Goal: Information Seeking & Learning: Find specific fact

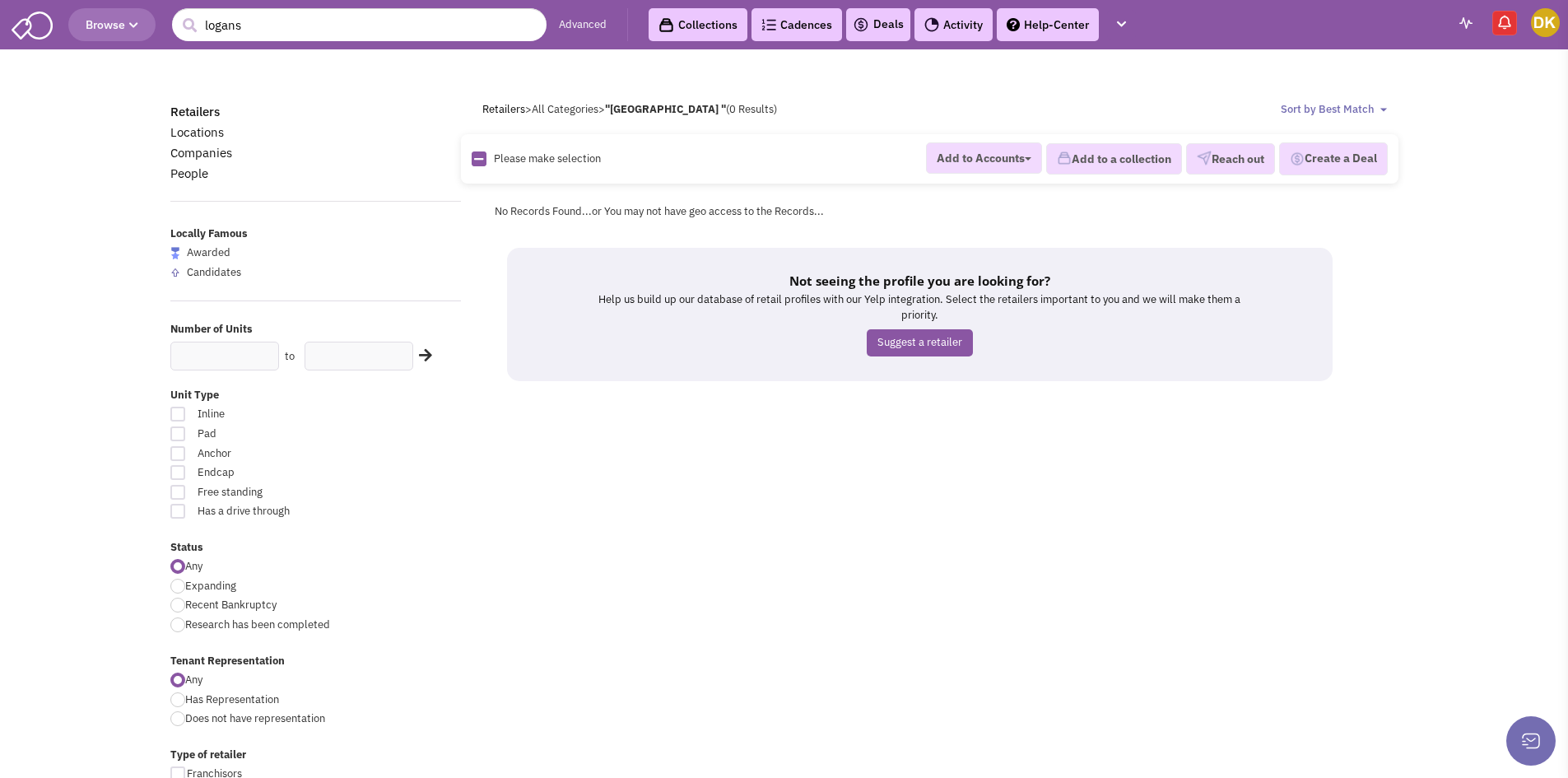
click at [372, 33] on input "logans" at bounding box center [359, 25] width 374 height 33
drag, startPoint x: 374, startPoint y: 34, endPoint x: 233, endPoint y: -9, distance: 147.4
click at [233, 0] on html "Browse 0 logans Advanced Collections Cadences 0 Deals Activity Help-Center REac…" at bounding box center [784, 735] width 1568 height 1472
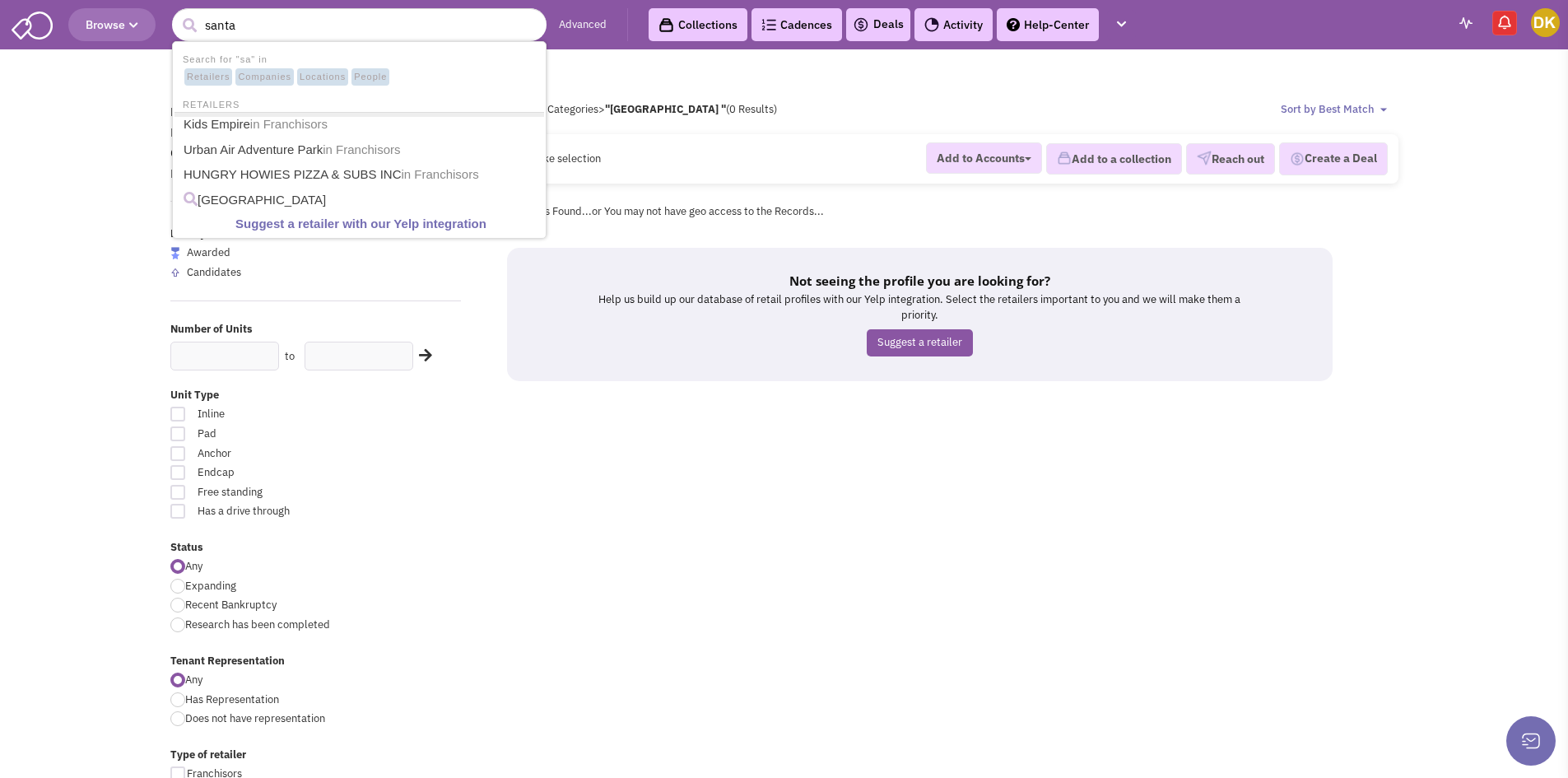
type input "santa"
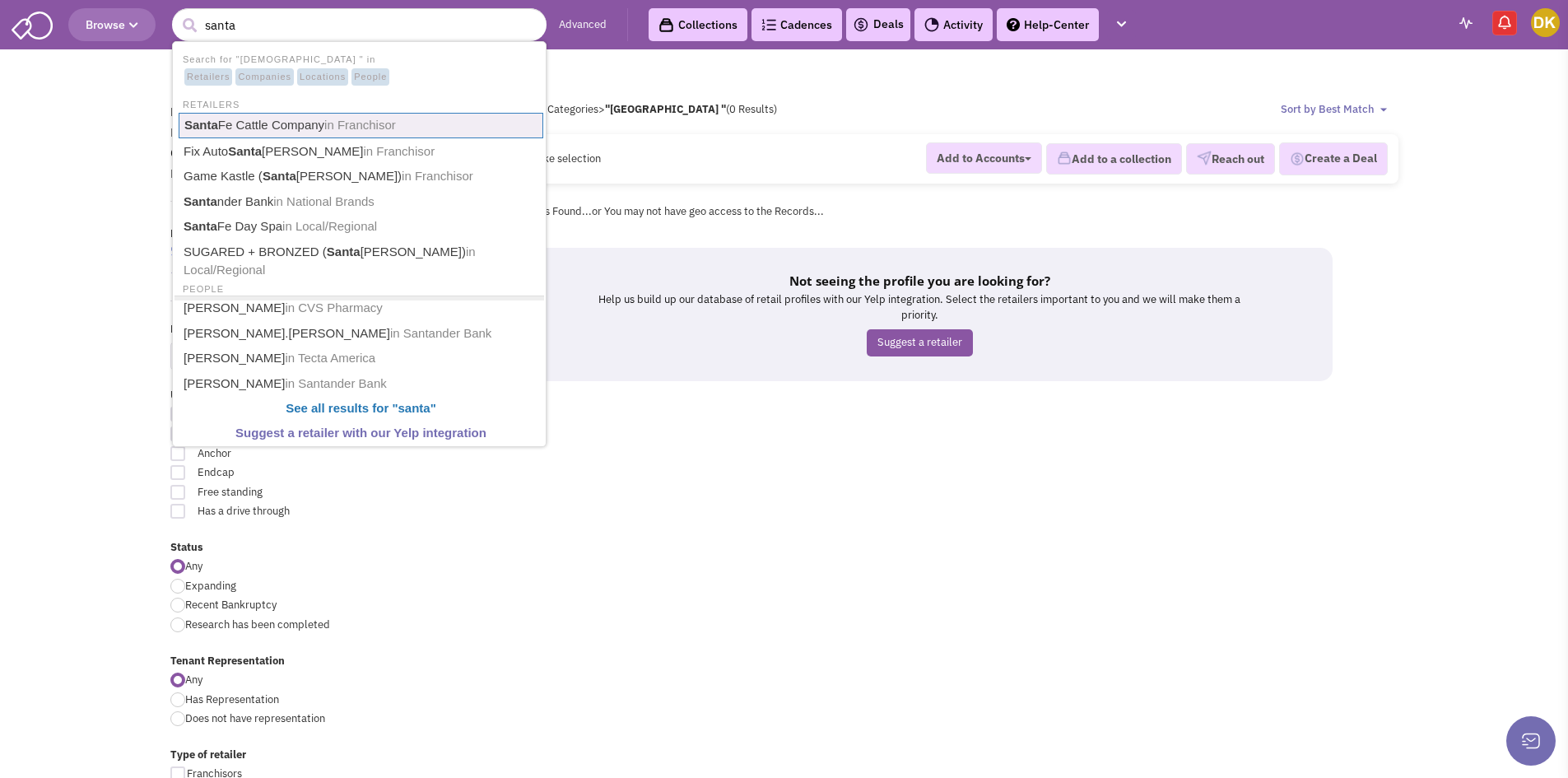
click at [293, 131] on link "Santa Fe Cattle Company in Franchisor" at bounding box center [361, 125] width 365 height 25
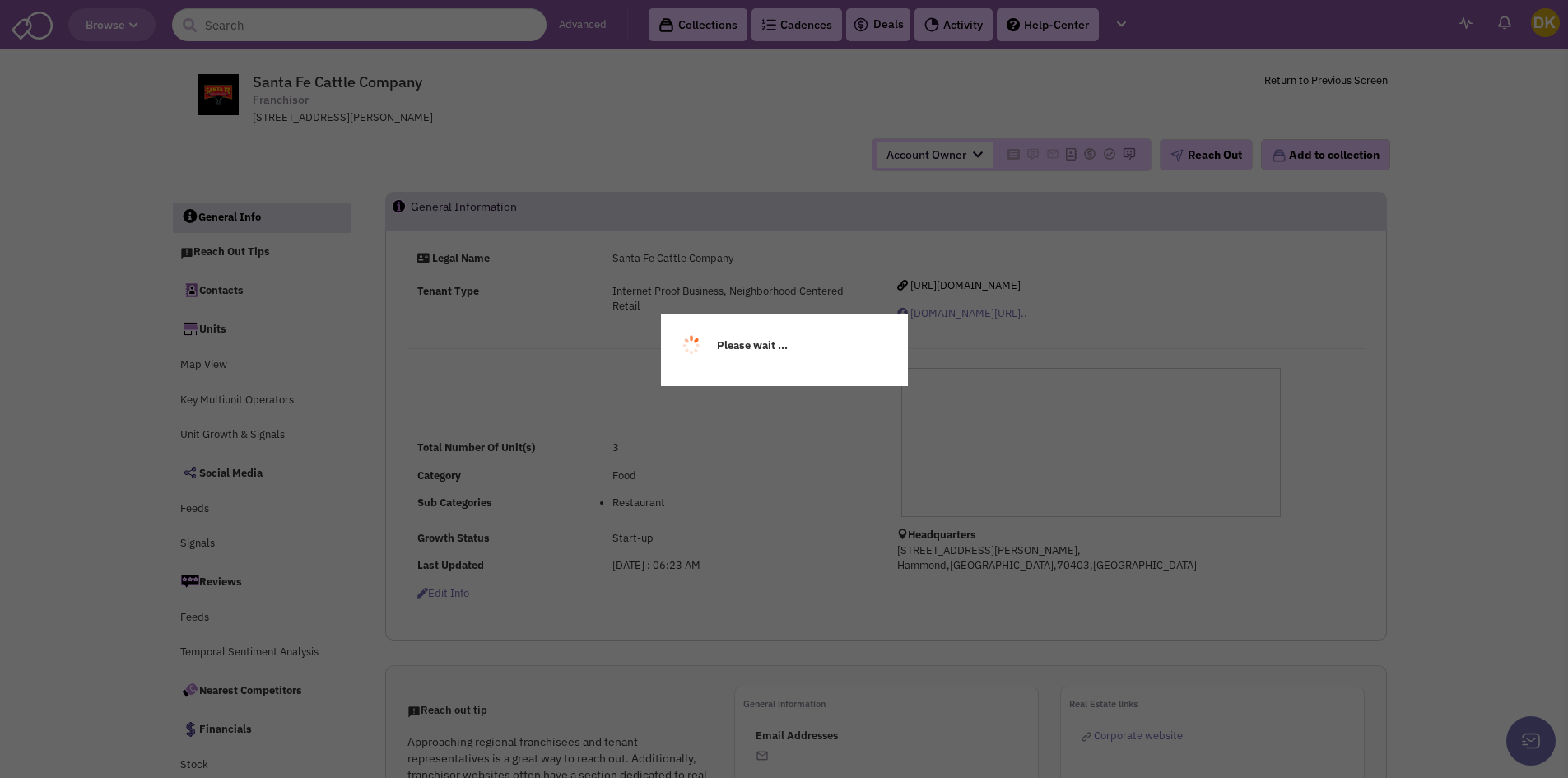
select select
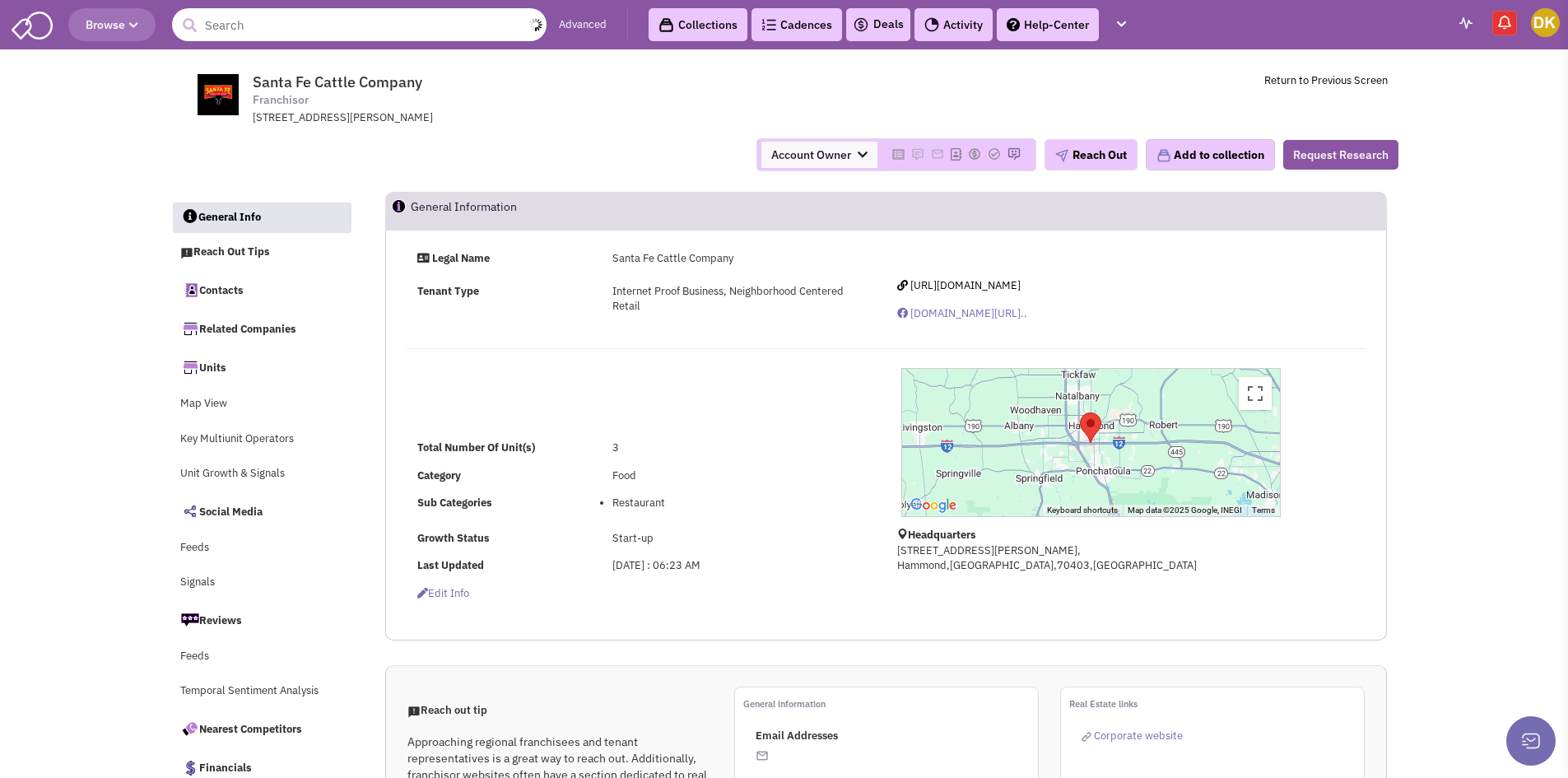
click at [455, 39] on input "text" at bounding box center [359, 25] width 374 height 33
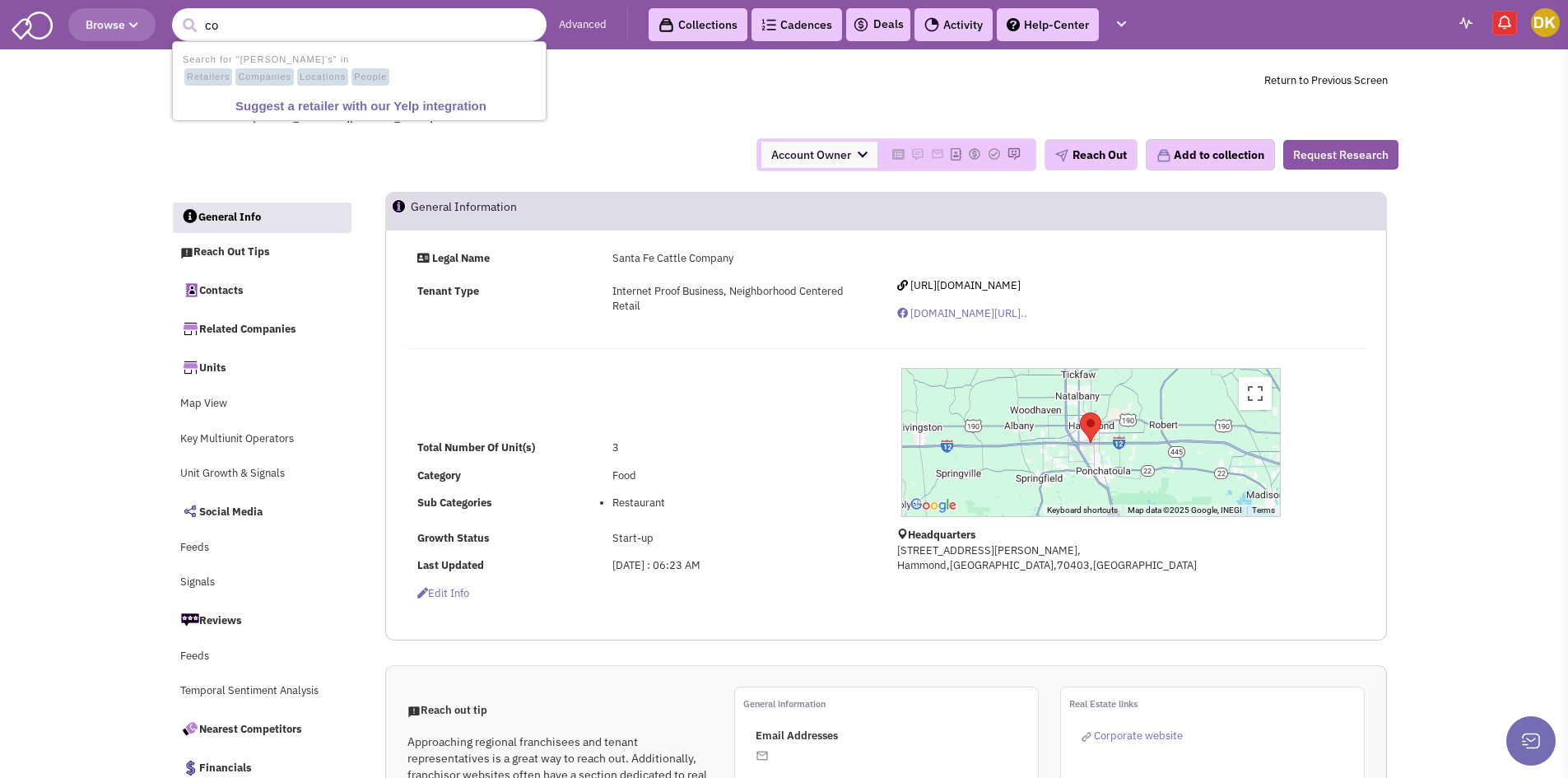
type input "c"
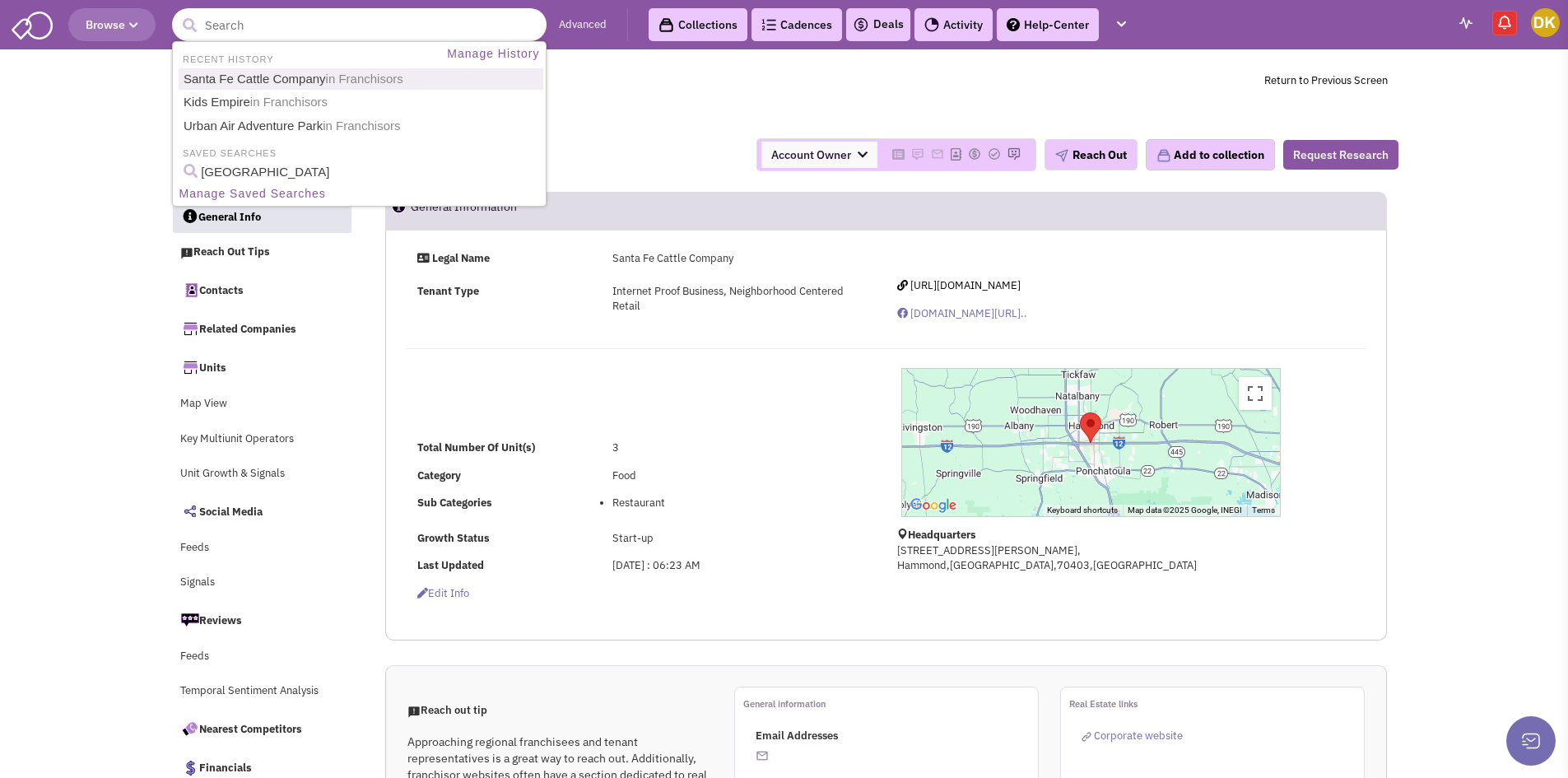
click at [251, 72] on link "Santa Fe Cattle Company in Franchisors" at bounding box center [361, 79] width 365 height 22
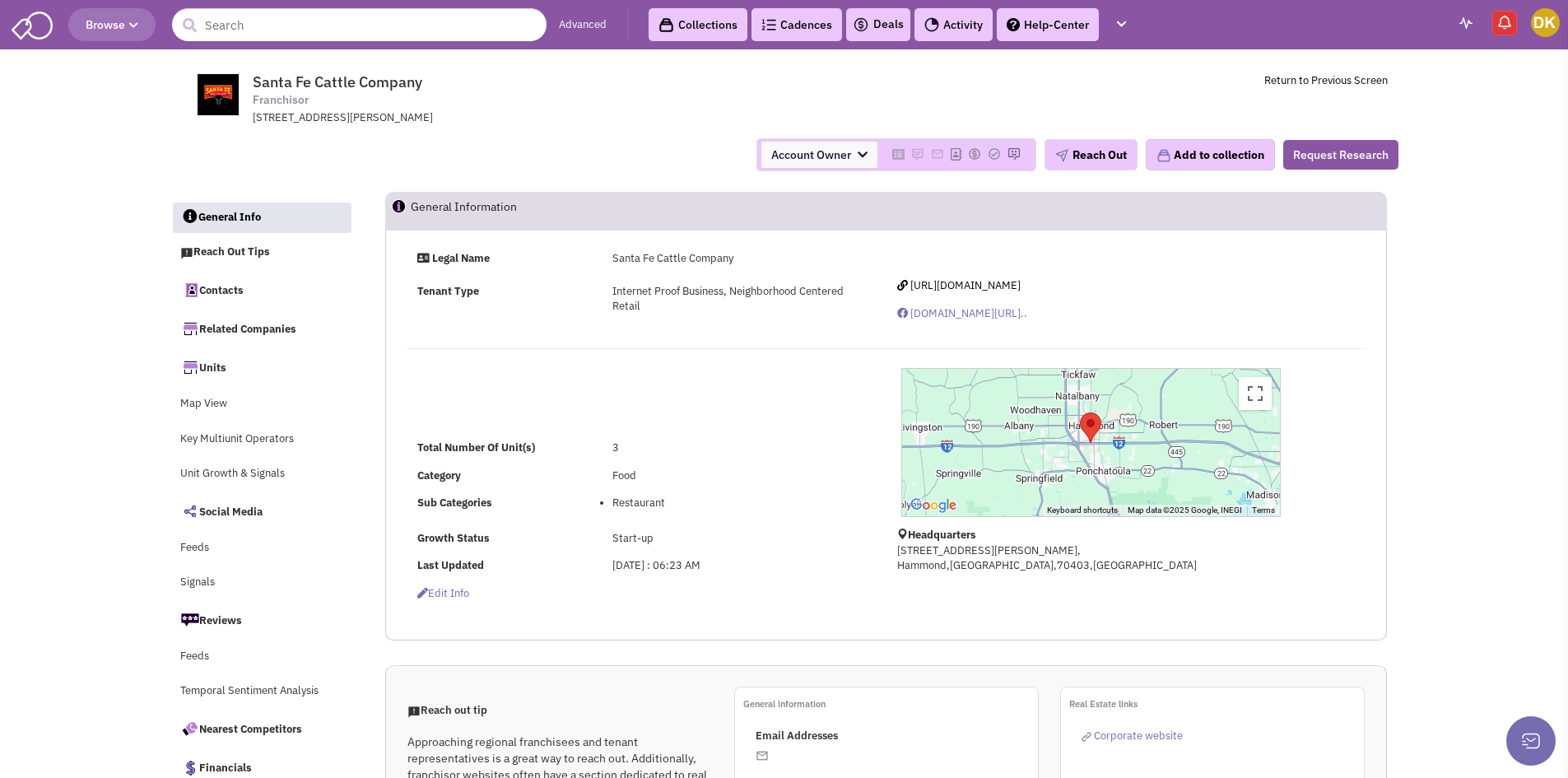
drag, startPoint x: 492, startPoint y: 88, endPoint x: 255, endPoint y: 74, distance: 237.4
click at [270, 74] on span "Santa Fe Cattle Company Franchisor [STREET_ADDRESS][PERSON_NAME]" at bounding box center [476, 100] width 412 height 53
copy span "Santa Fe Cattle Company"
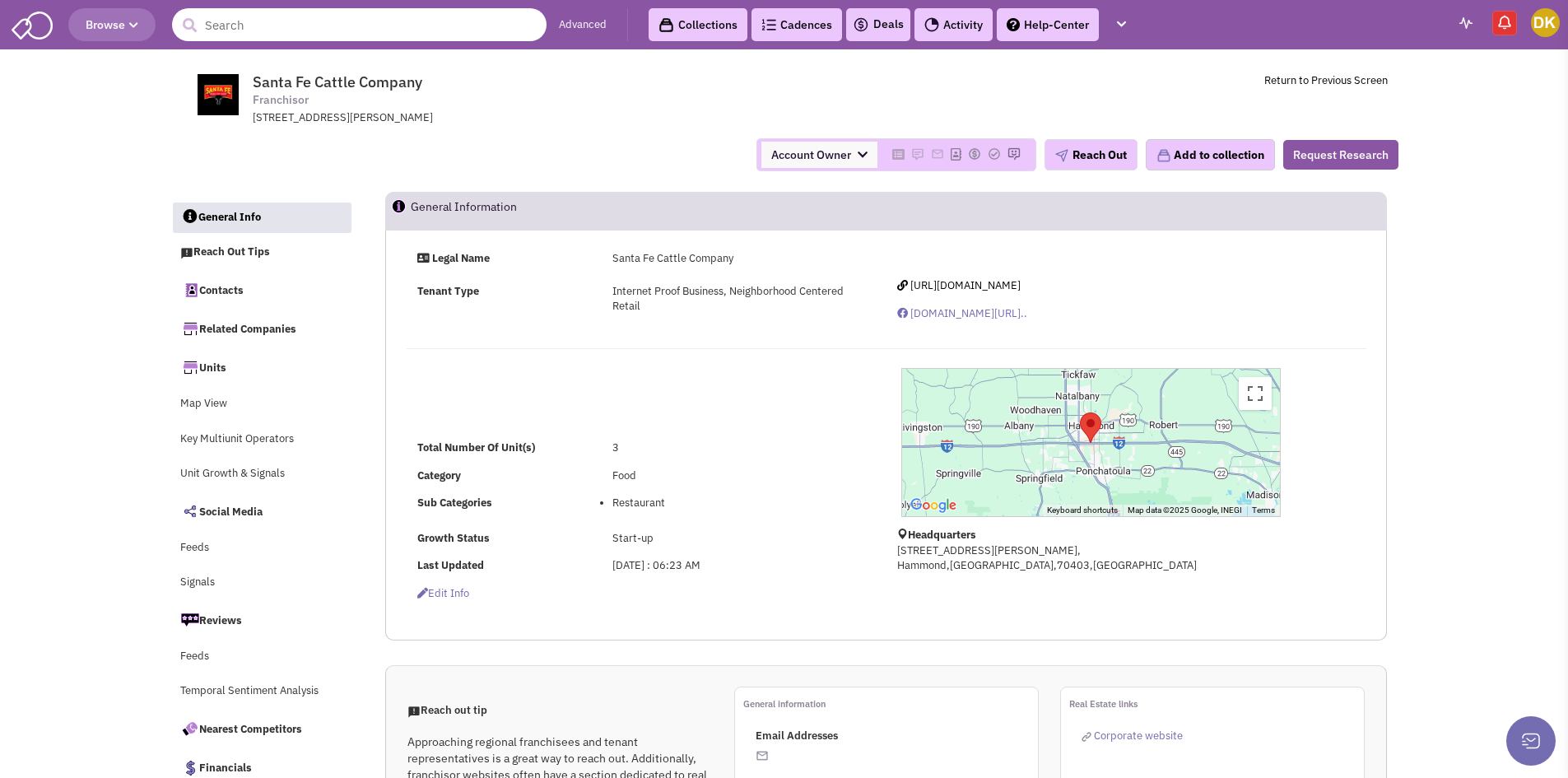
click at [338, 15] on input "text" at bounding box center [359, 25] width 374 height 33
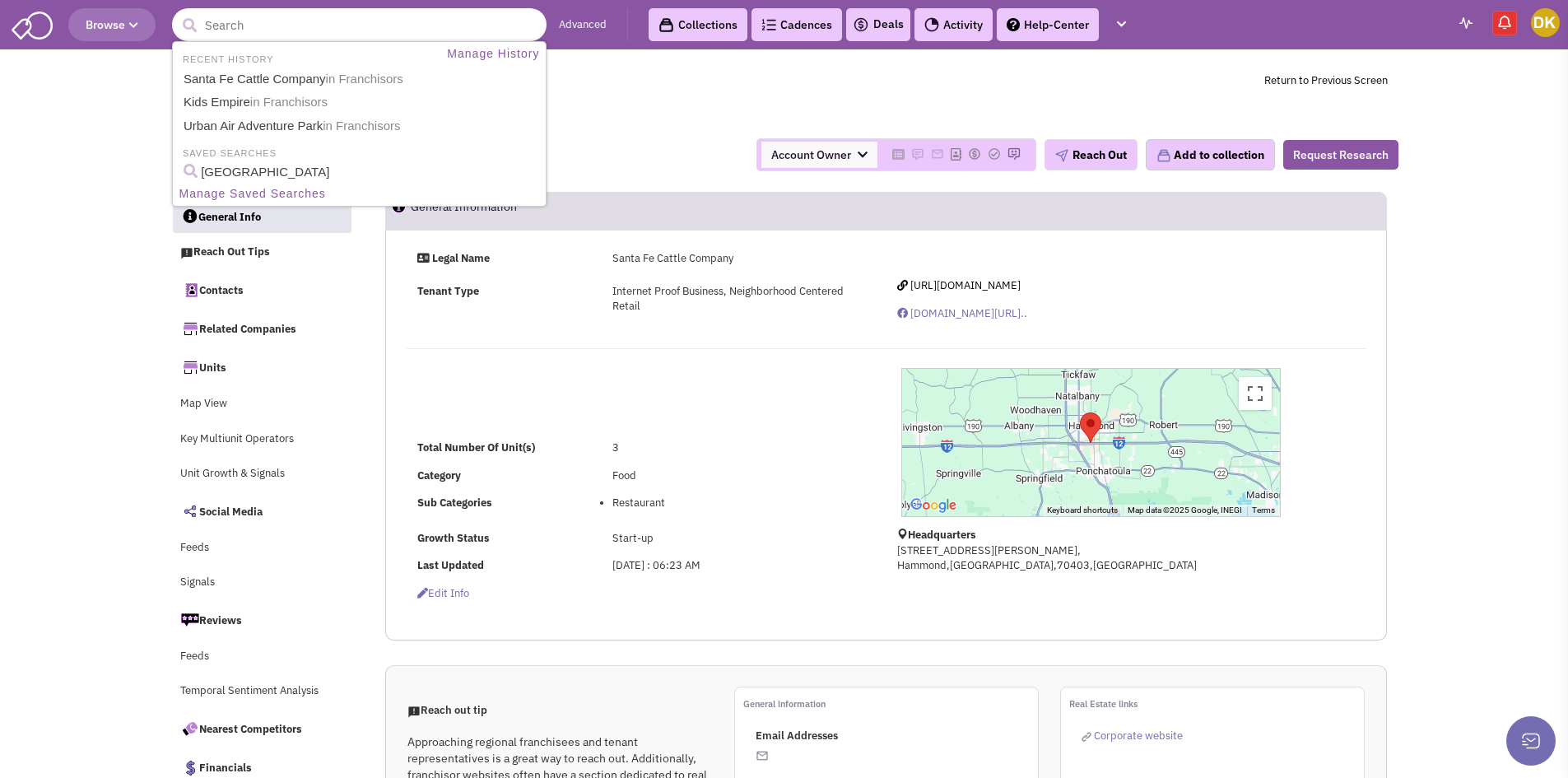
paste input "[PERSON_NAME]"
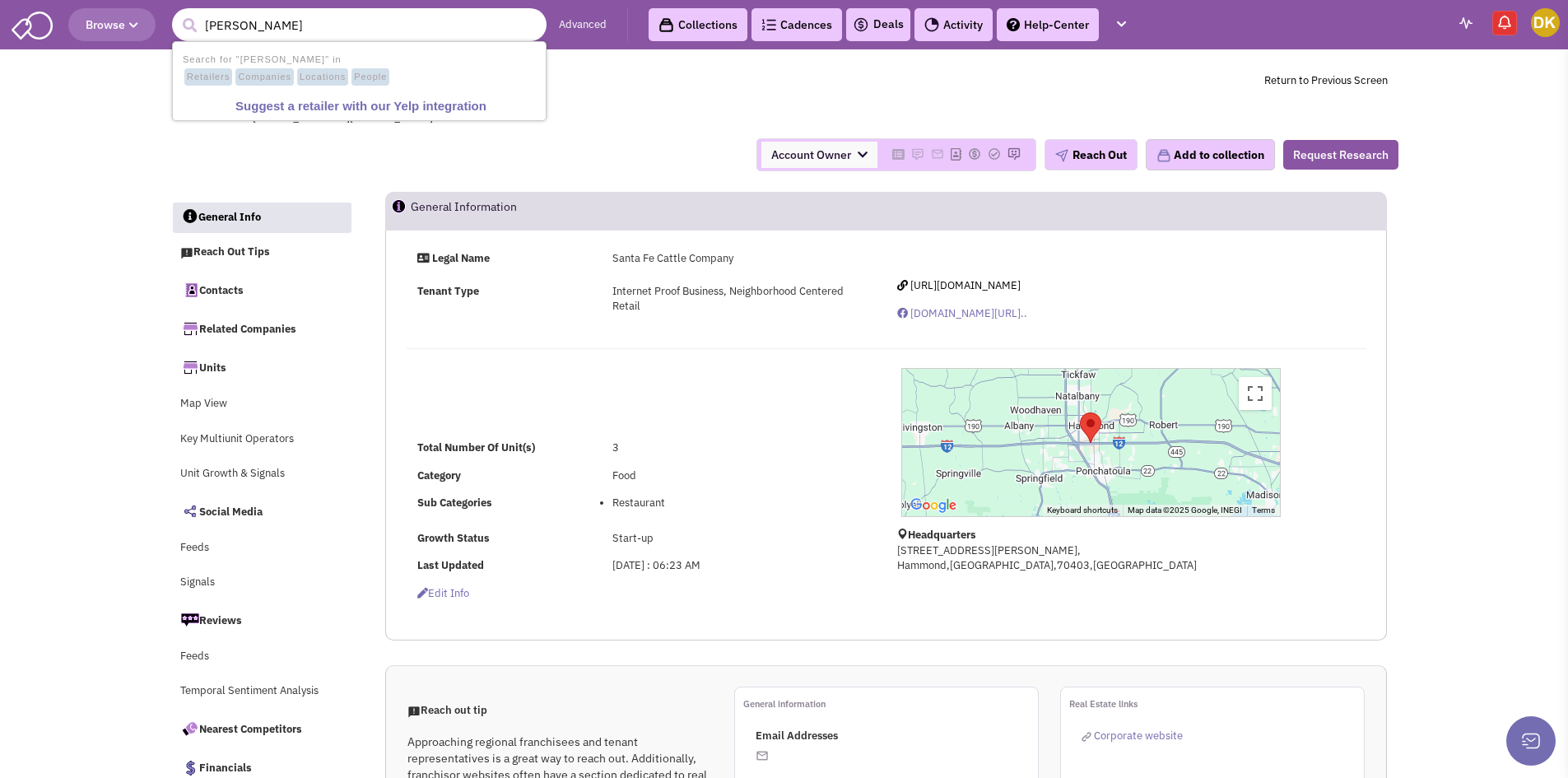
type input "[PERSON_NAME]"
click at [177, 14] on button "submit" at bounding box center [189, 25] width 25 height 25
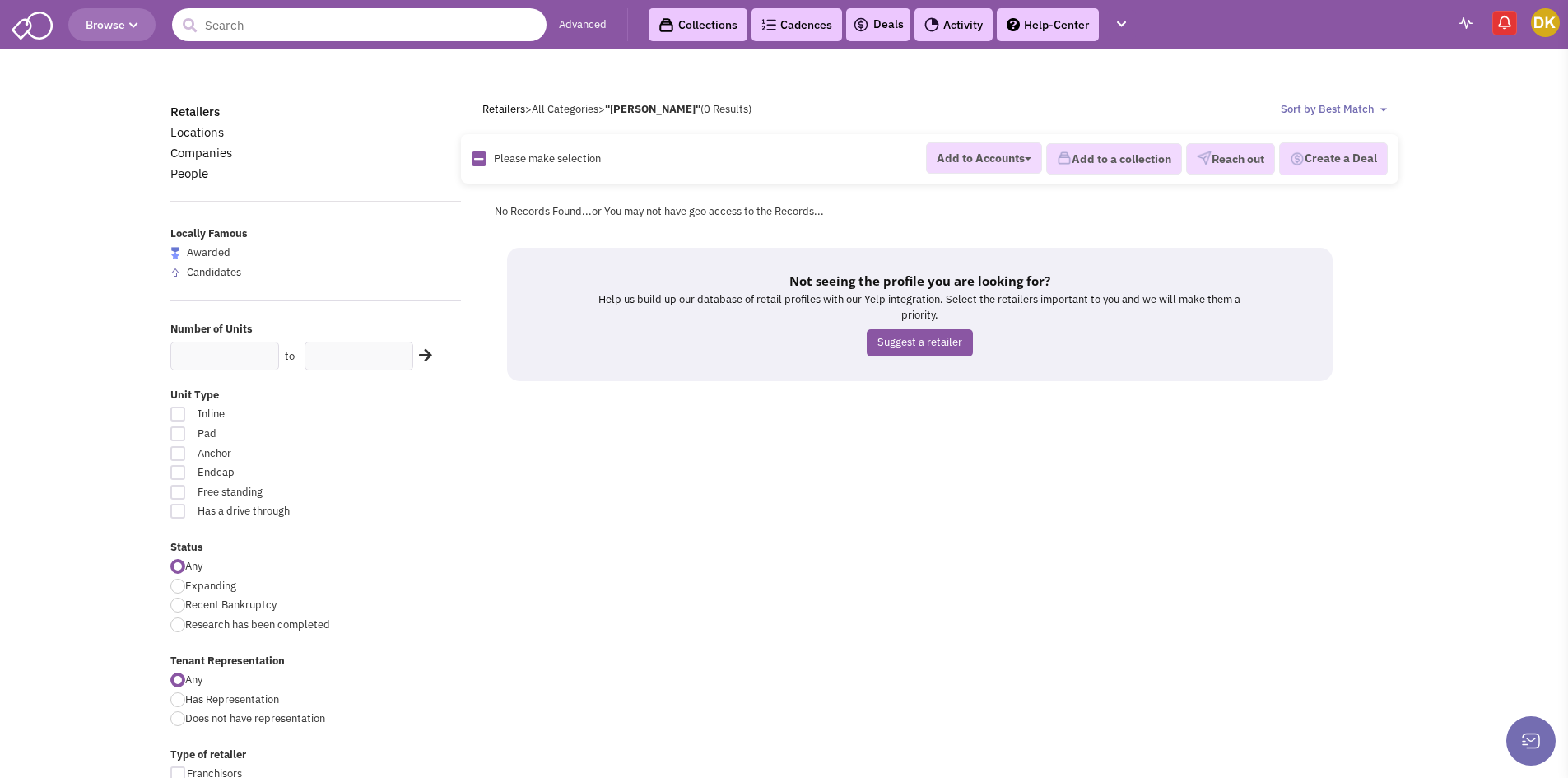
drag, startPoint x: 348, startPoint y: 36, endPoint x: 0, endPoint y: 105, distance: 354.8
click at [0, 84] on body "Browse Advanced Collections Cadences 0 Deals Activity Help-Center Calendar" at bounding box center [784, 735] width 1568 height 1472
